Goal: Information Seeking & Learning: Learn about a topic

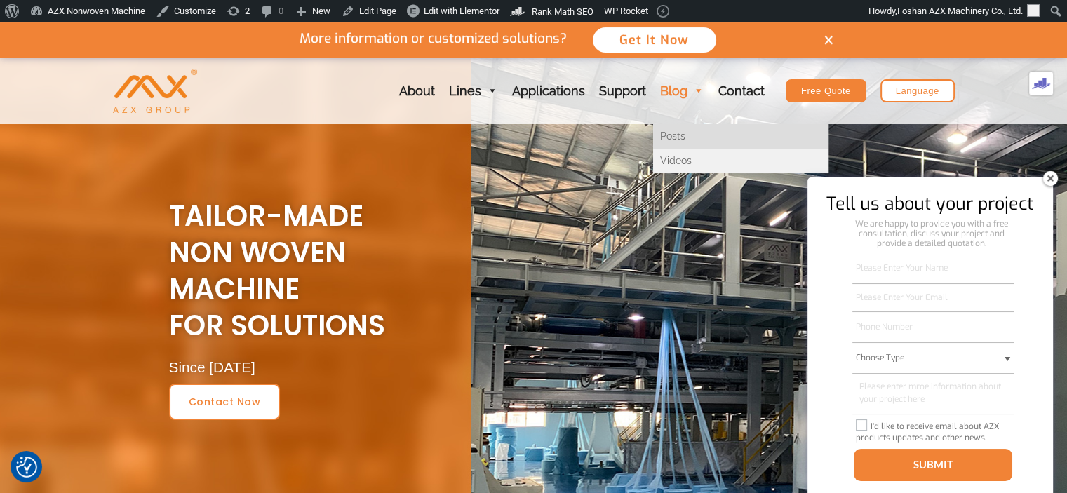
click at [676, 138] on link "Posts" at bounding box center [740, 136] width 175 height 25
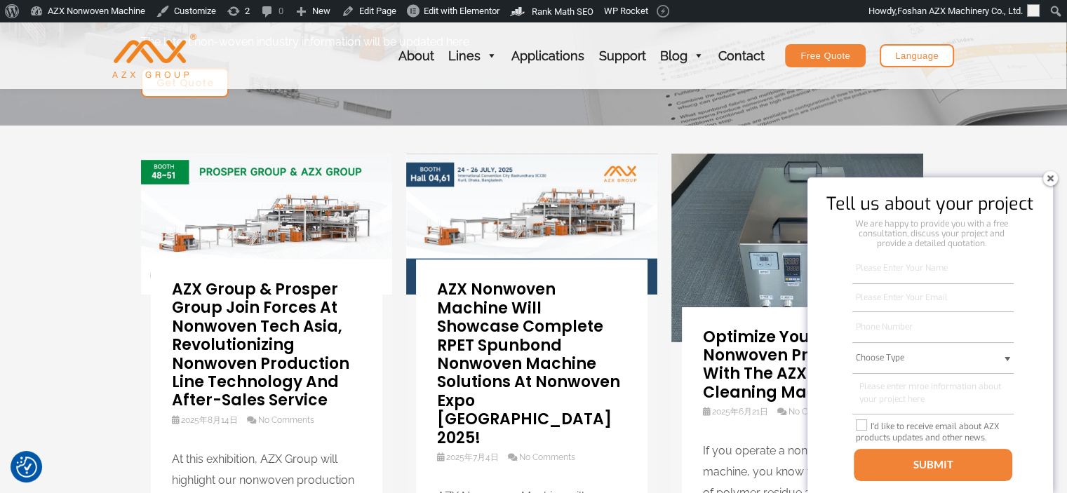
scroll to position [209, 0]
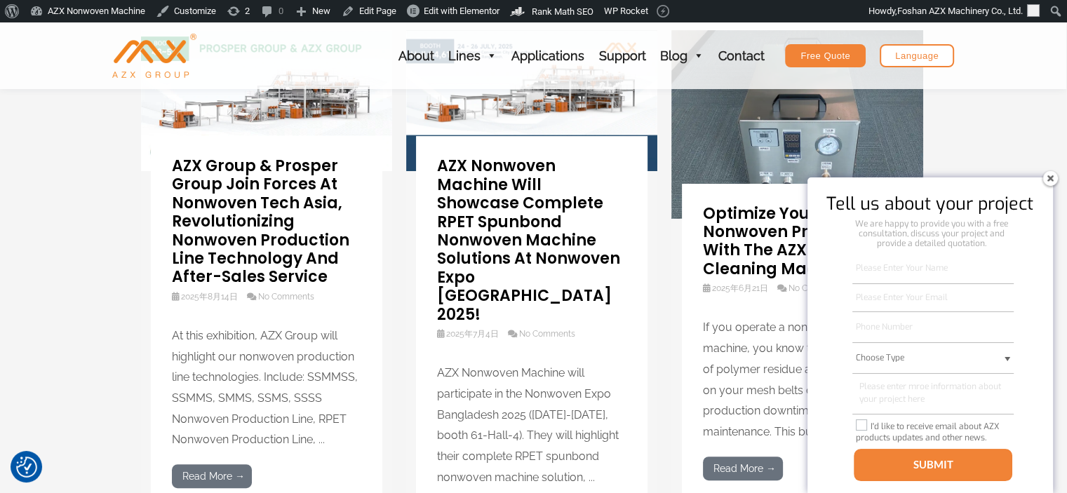
scroll to position [308, 0]
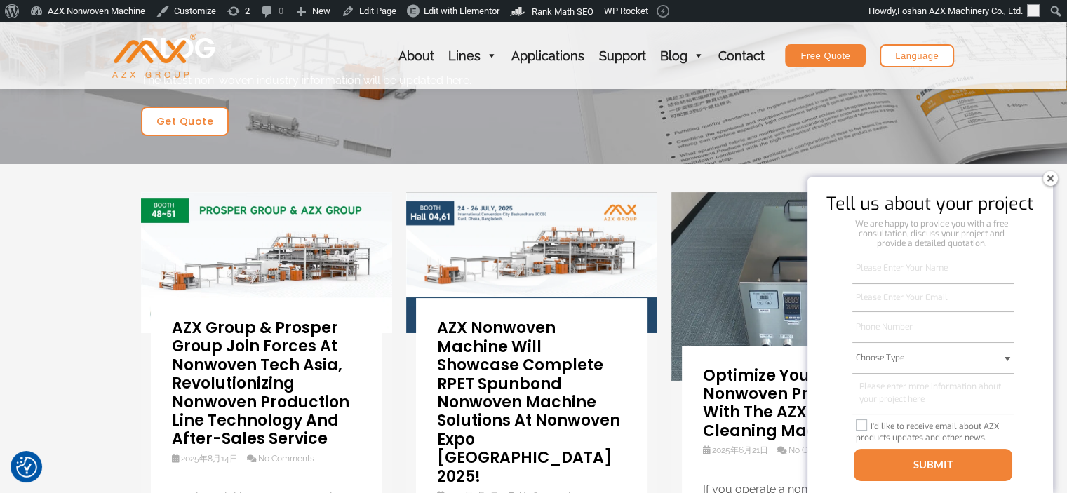
scroll to position [0, 0]
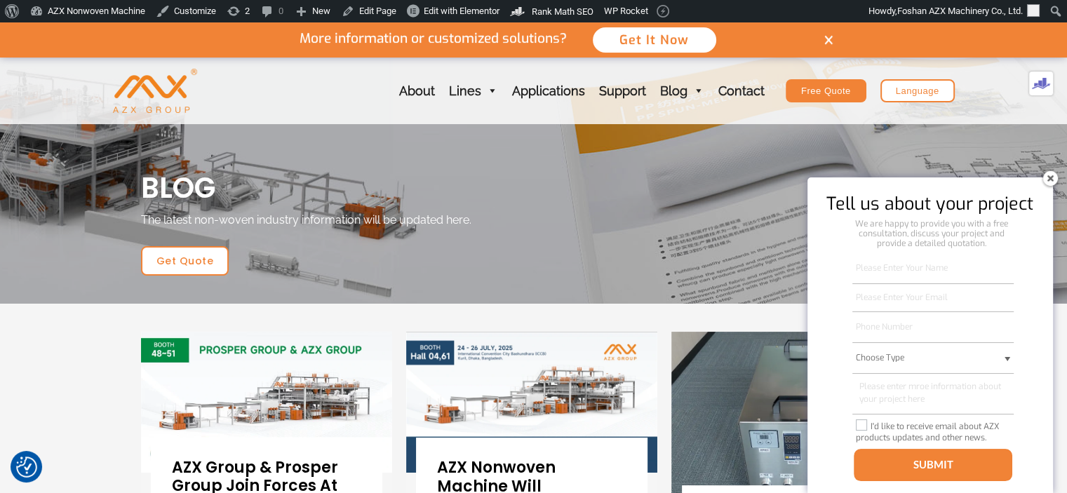
click at [248, 356] on img at bounding box center [266, 402] width 251 height 141
